Goal: Navigation & Orientation: Understand site structure

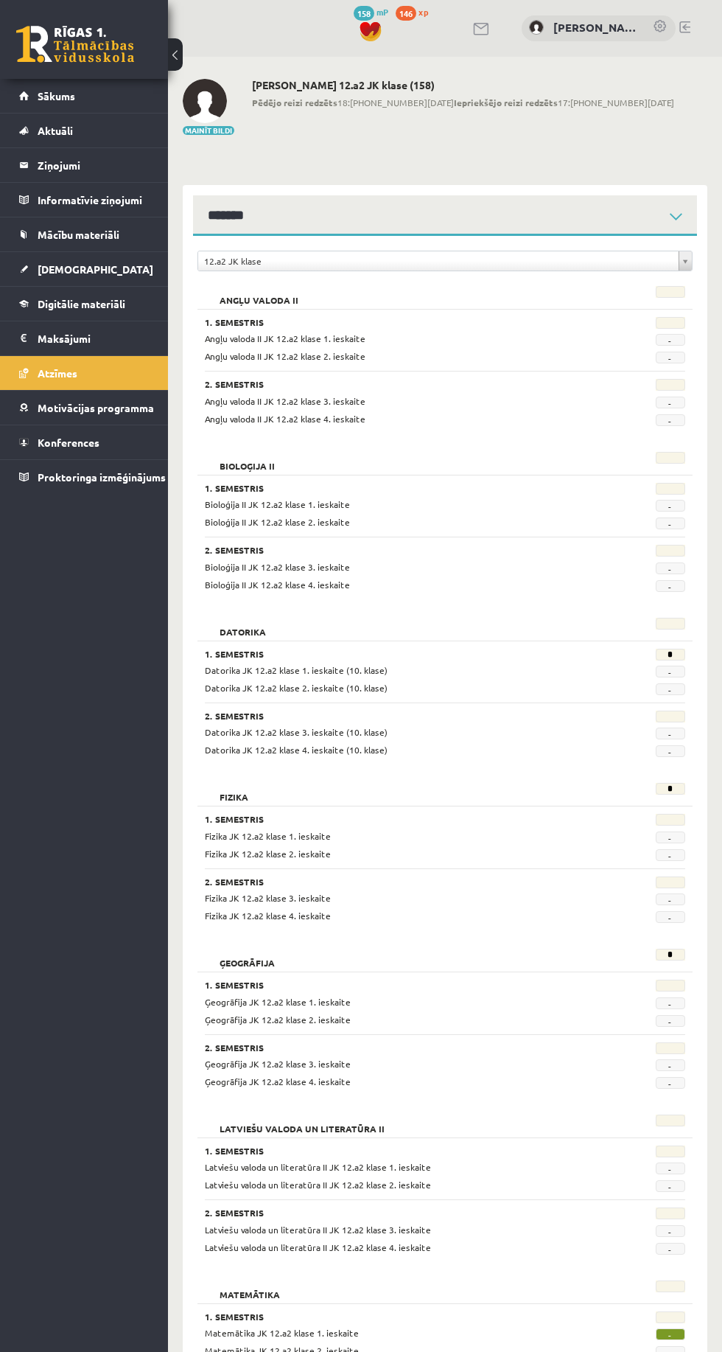
click at [56, 268] on span "[DEMOGRAPHIC_DATA]" at bounding box center [96, 268] width 116 height 13
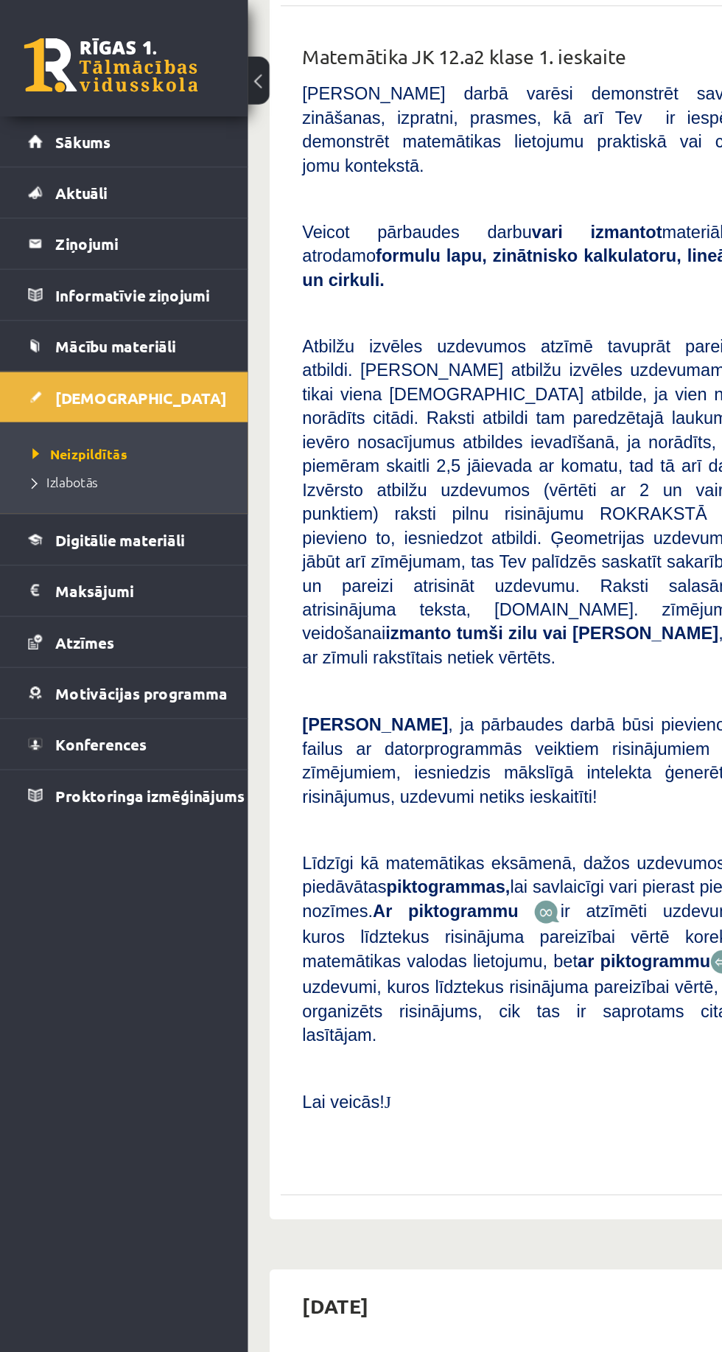
scroll to position [465, 0]
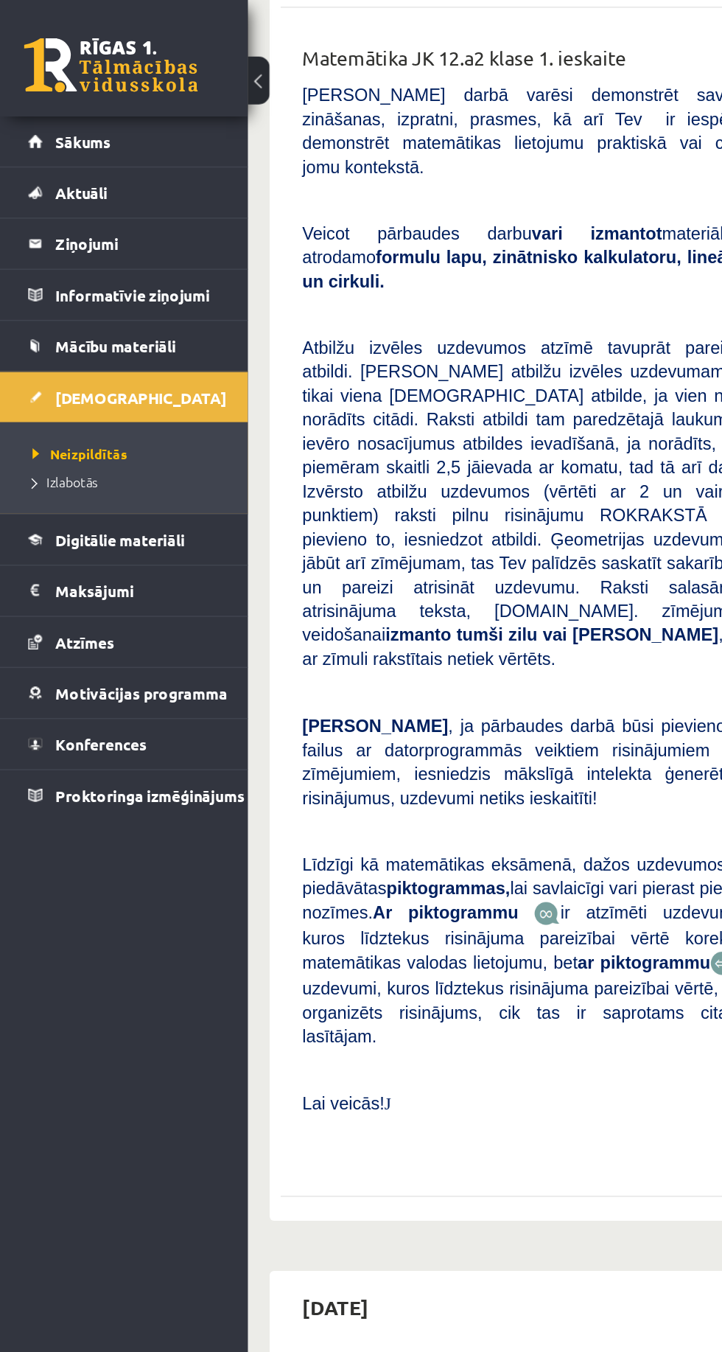
click at [63, 160] on legend "Ziņojumi 0" at bounding box center [94, 165] width 112 height 34
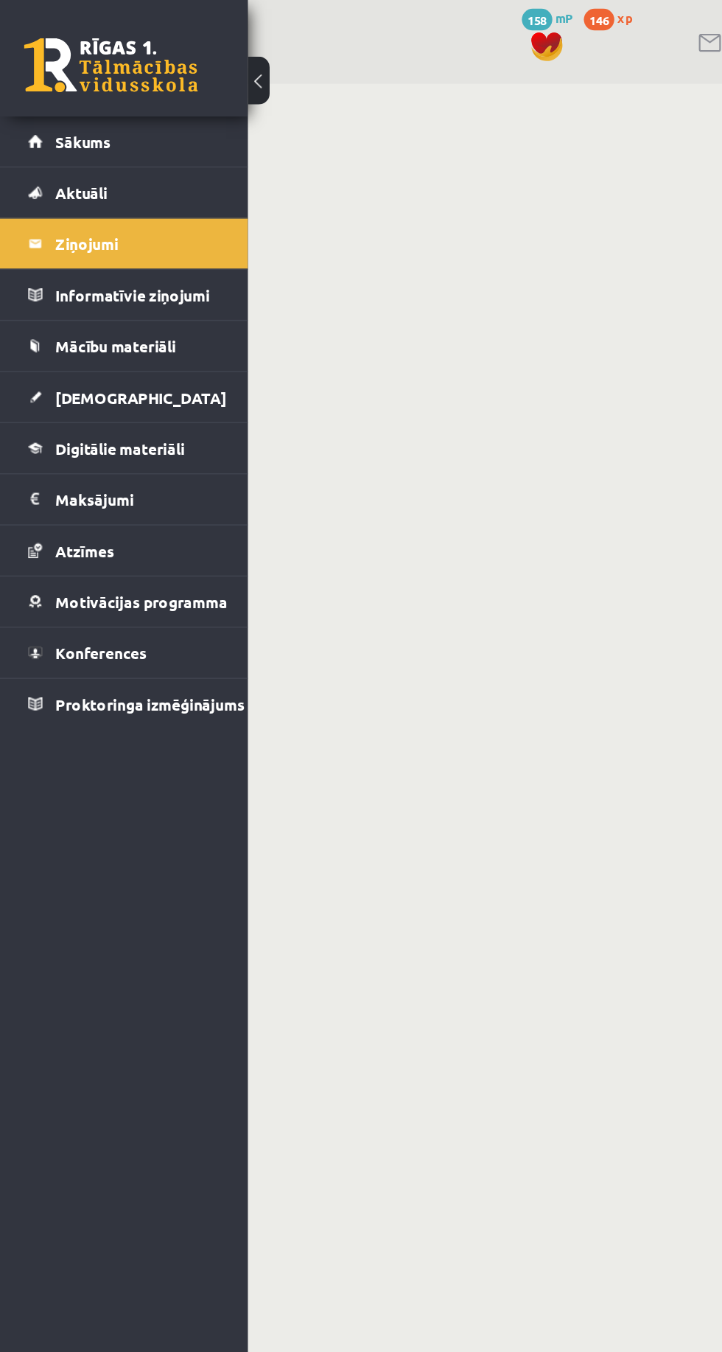
scroll to position [102, 0]
click at [53, 130] on span "Aktuāli" at bounding box center [55, 130] width 35 height 13
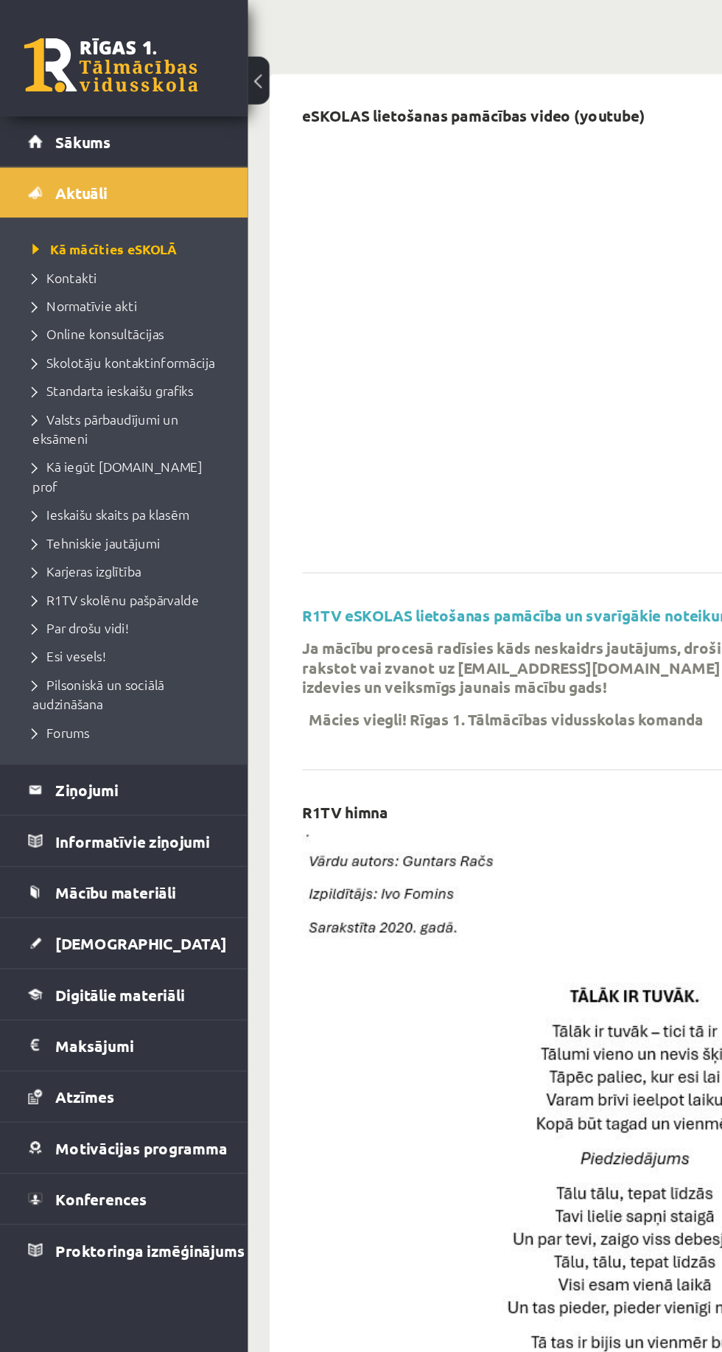
click at [32, 94] on link "Sākums" at bounding box center [84, 96] width 130 height 34
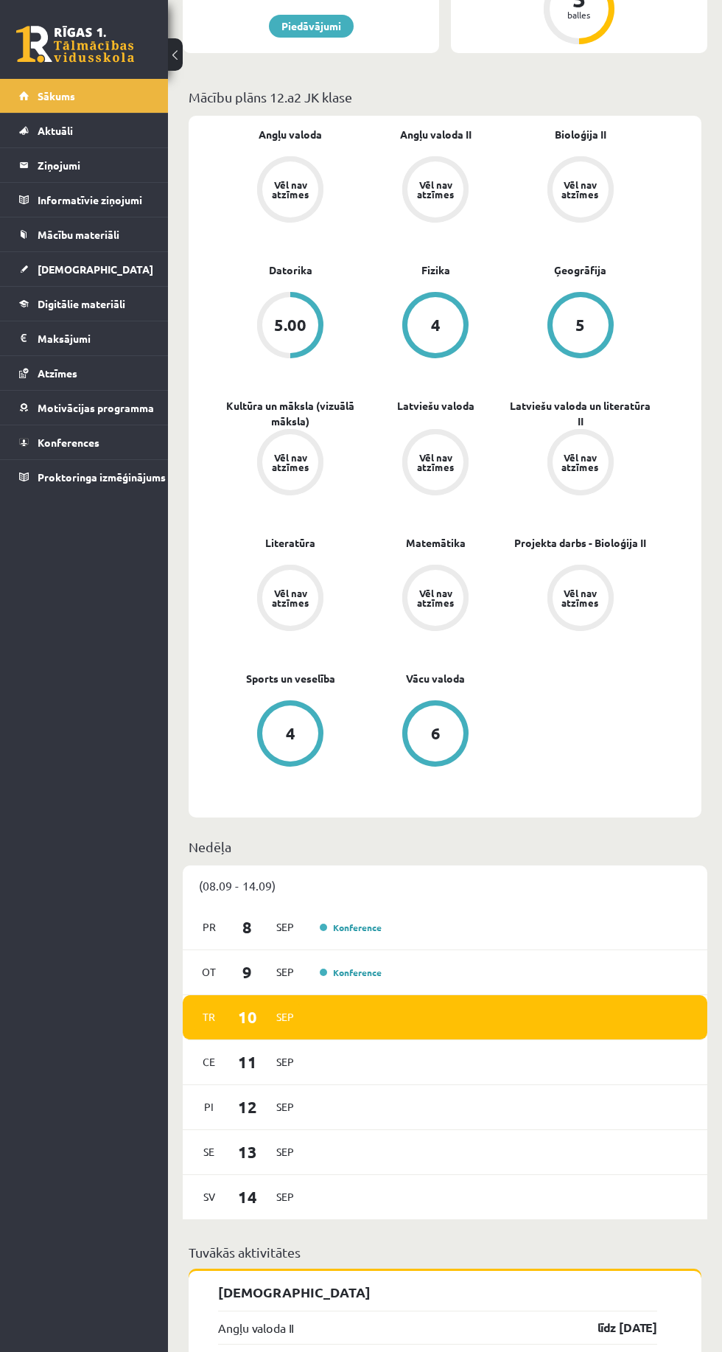
scroll to position [497, 0]
